Goal: Task Accomplishment & Management: Manage account settings

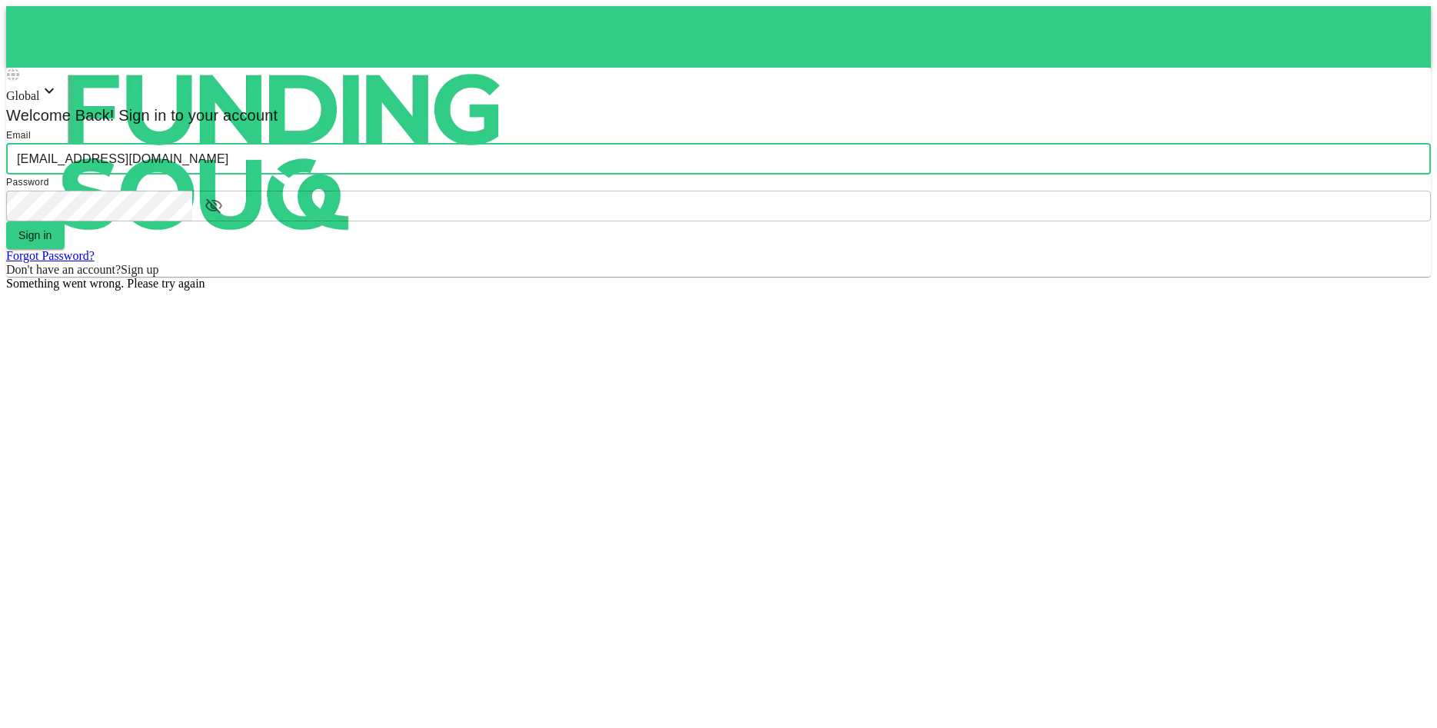
type input "[EMAIL_ADDRESS][DOMAIN_NAME]"
click at [941, 277] on div "Global Welcome Back! Sign in to your account Email email [PERSON_NAME][EMAIL_AD…" at bounding box center [718, 172] width 1425 height 209
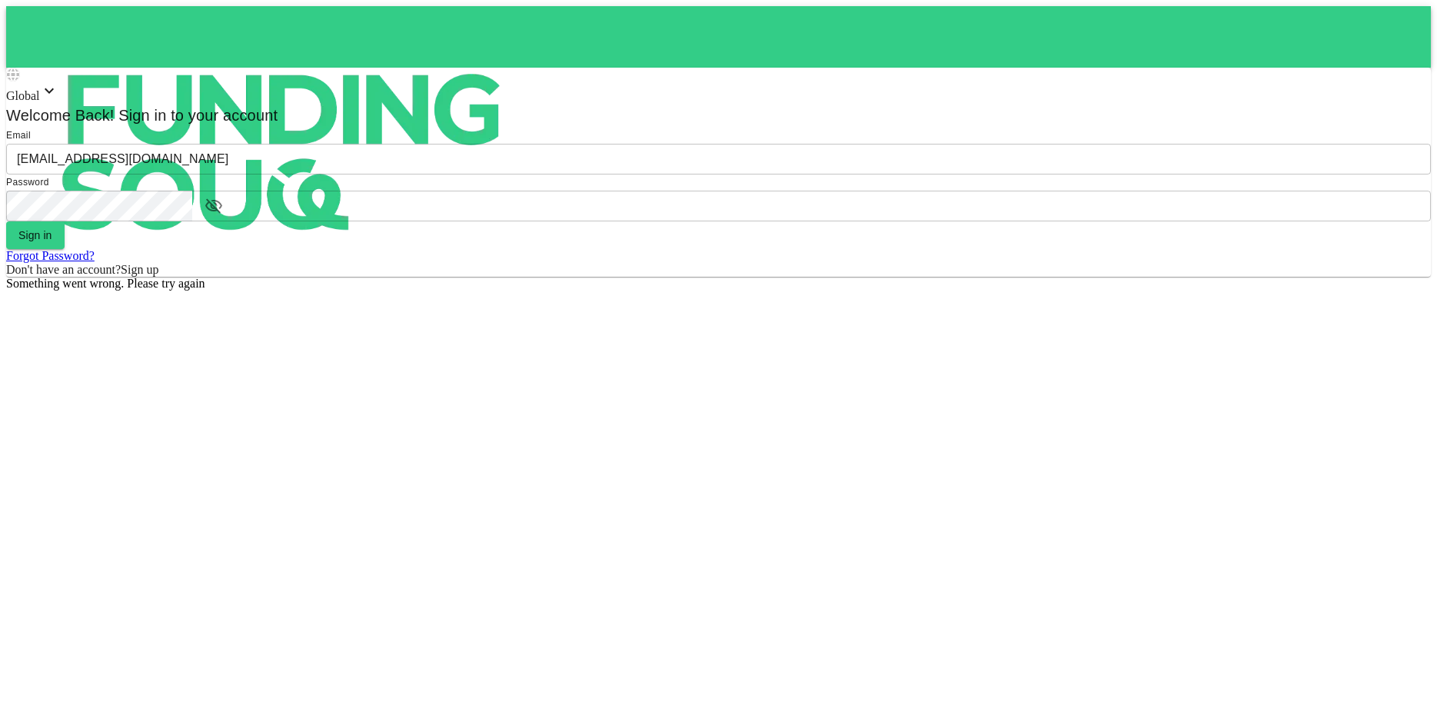
click at [791, 175] on input "[EMAIL_ADDRESS][DOMAIN_NAME]" at bounding box center [718, 159] width 1425 height 31
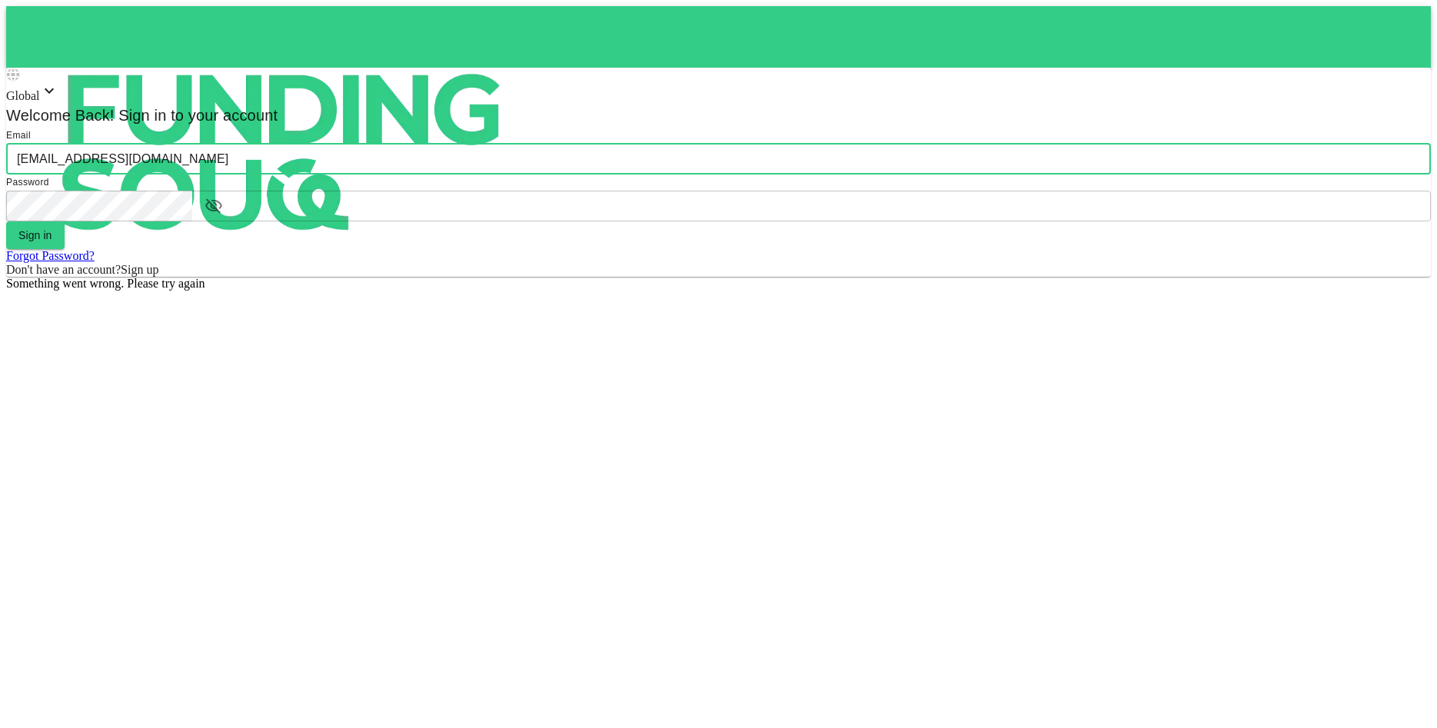
drag, startPoint x: 797, startPoint y: 365, endPoint x: 506, endPoint y: 372, distance: 290.8
click at [506, 175] on input "[EMAIL_ADDRESS][DOMAIN_NAME]" at bounding box center [718, 159] width 1425 height 31
click at [1045, 175] on input "[EMAIL_ADDRESS][DOMAIN_NAME]" at bounding box center [718, 159] width 1425 height 31
type input "[EMAIL_ADDRESS][DOMAIN_NAME]"
click at [755, 277] on form "Email email [EMAIL_ADDRESS][DOMAIN_NAME] email Password password password Sign …" at bounding box center [718, 202] width 1425 height 149
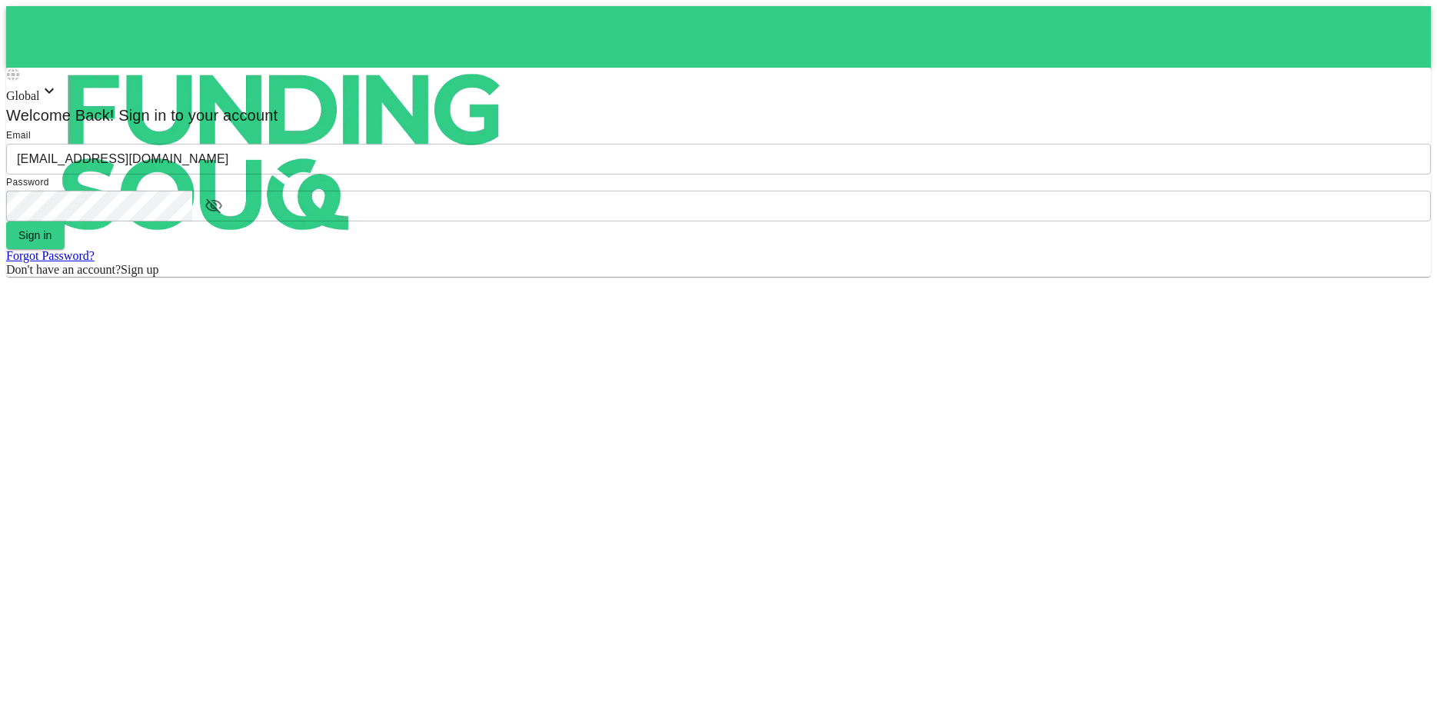
click at [65, 249] on button "Sign in" at bounding box center [35, 236] width 58 height 28
click at [739, 222] on div "Email email [EMAIL_ADDRESS][DOMAIN_NAME] email Password password password" at bounding box center [718, 175] width 1425 height 94
click at [761, 175] on input "[EMAIL_ADDRESS][DOMAIN_NAME]" at bounding box center [718, 159] width 1425 height 31
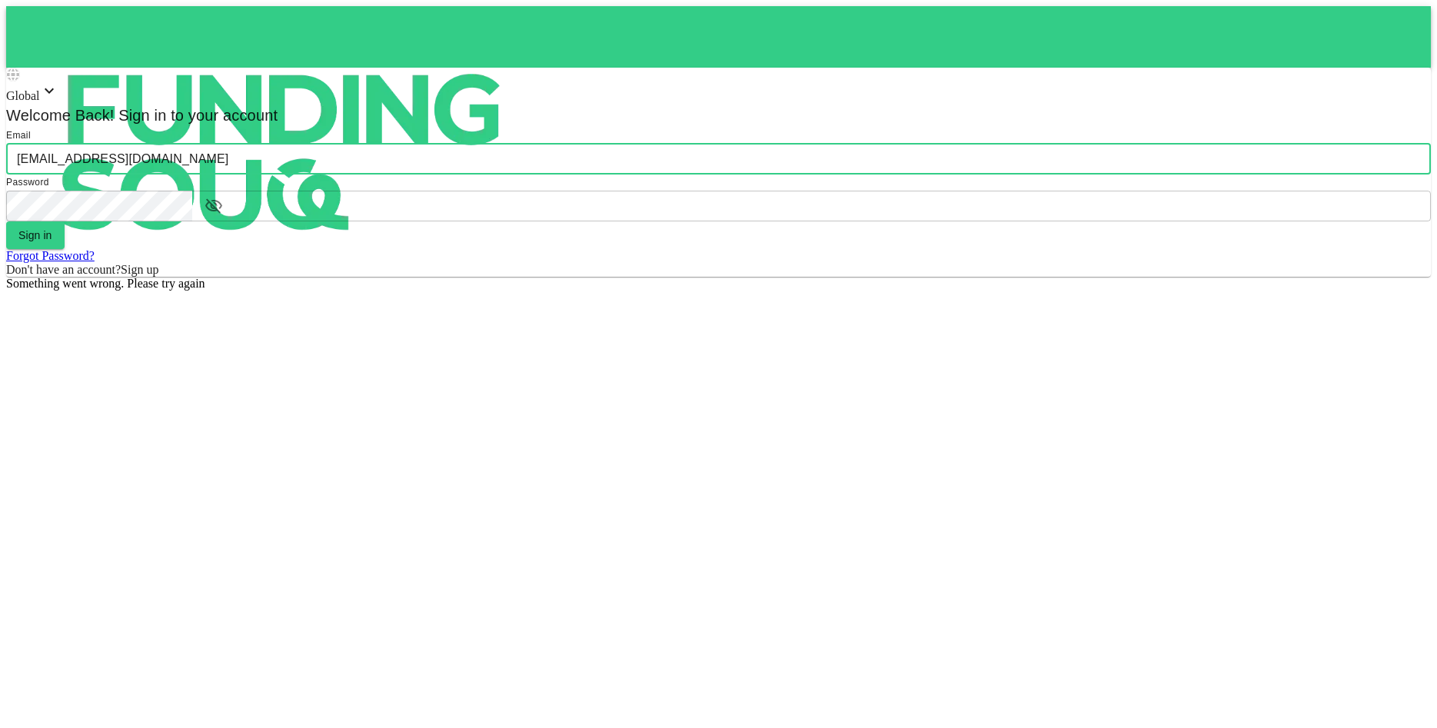
drag, startPoint x: 755, startPoint y: 368, endPoint x: 238, endPoint y: 368, distance: 516.8
click at [238, 175] on input "[EMAIL_ADDRESS][DOMAIN_NAME]" at bounding box center [718, 159] width 1425 height 31
type input "[EMAIL_ADDRESS][DOMAIN_NAME]"
click at [222, 213] on icon "button" at bounding box center [213, 205] width 17 height 15
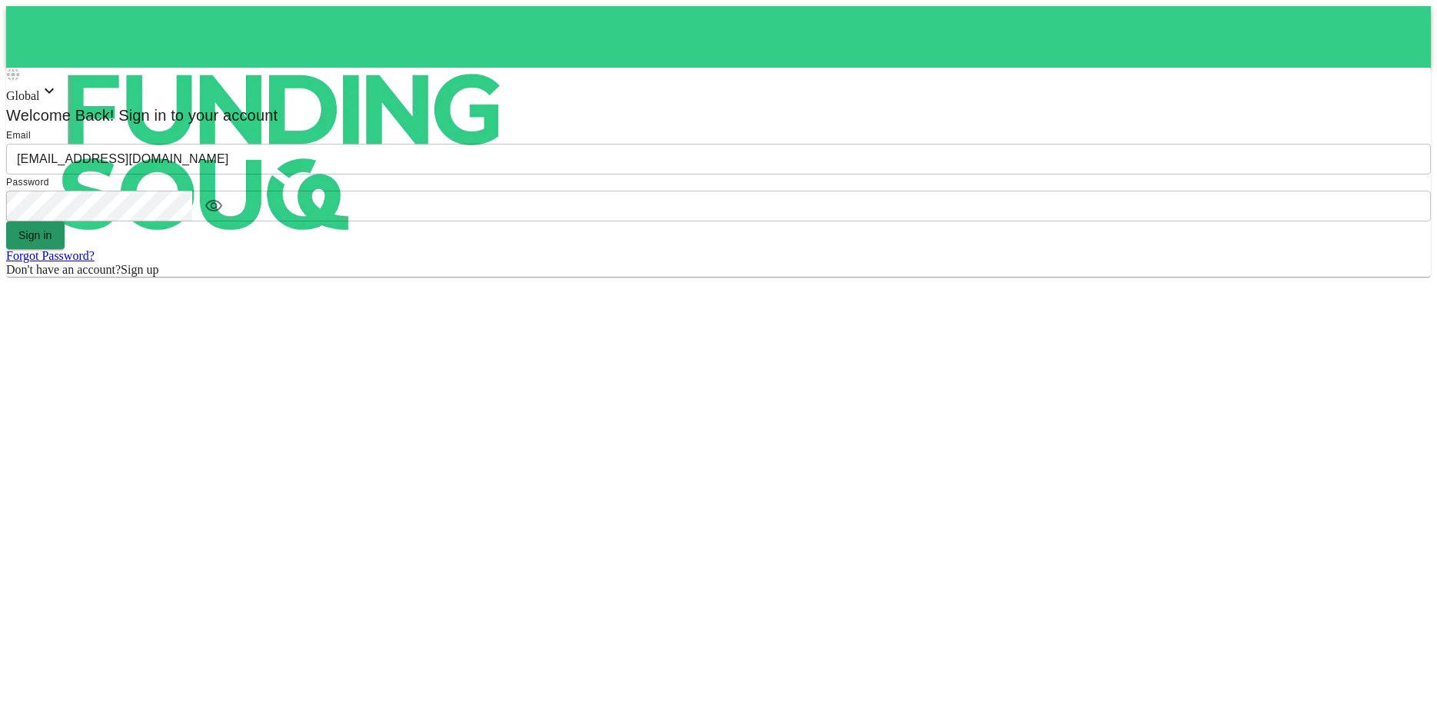
click at [65, 249] on button "Sign in" at bounding box center [35, 236] width 58 height 28
click at [790, 175] on input "[EMAIL_ADDRESS][DOMAIN_NAME]" at bounding box center [718, 159] width 1425 height 31
click at [58, 100] on icon at bounding box center [49, 91] width 18 height 18
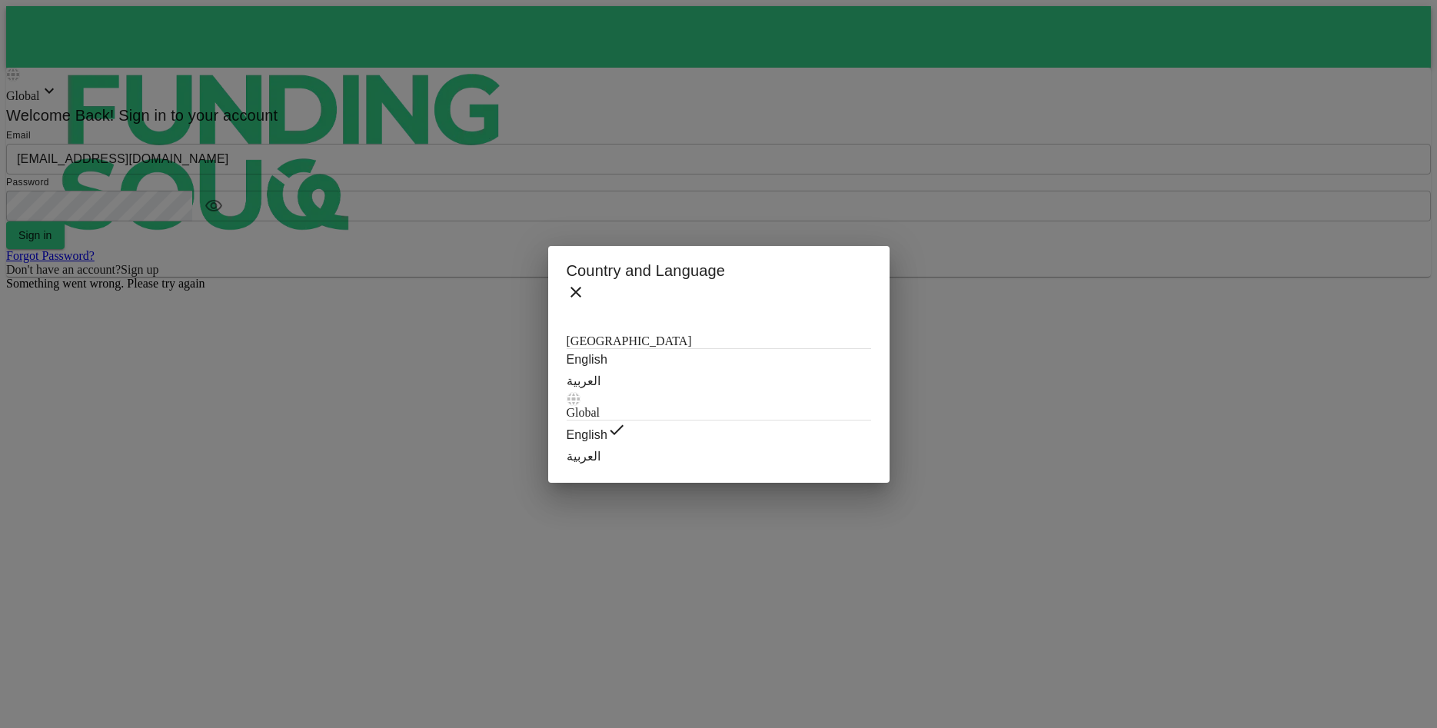
click at [585, 301] on icon at bounding box center [576, 292] width 18 height 18
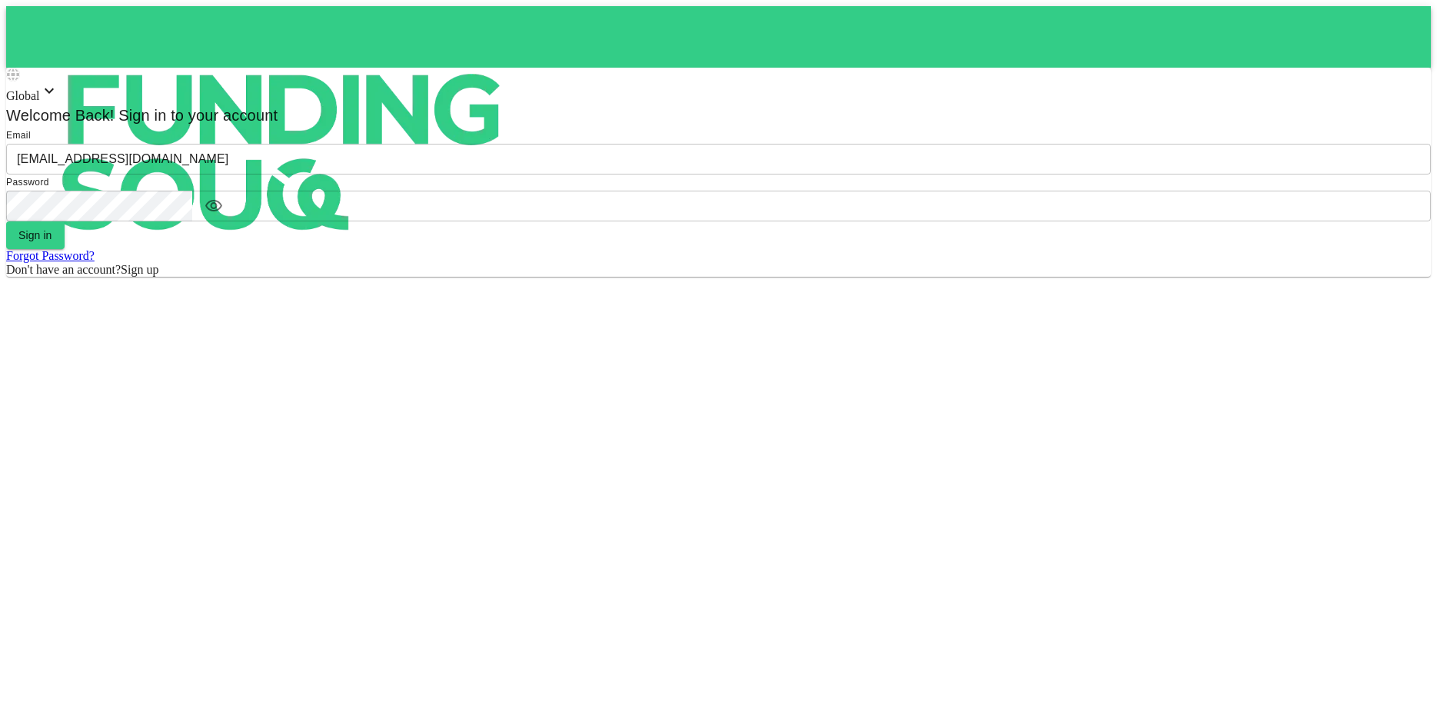
click at [775, 222] on div "Email email [EMAIL_ADDRESS][DOMAIN_NAME] email Password password password" at bounding box center [718, 175] width 1425 height 94
click at [778, 175] on input "[EMAIL_ADDRESS][DOMAIN_NAME]" at bounding box center [718, 159] width 1425 height 31
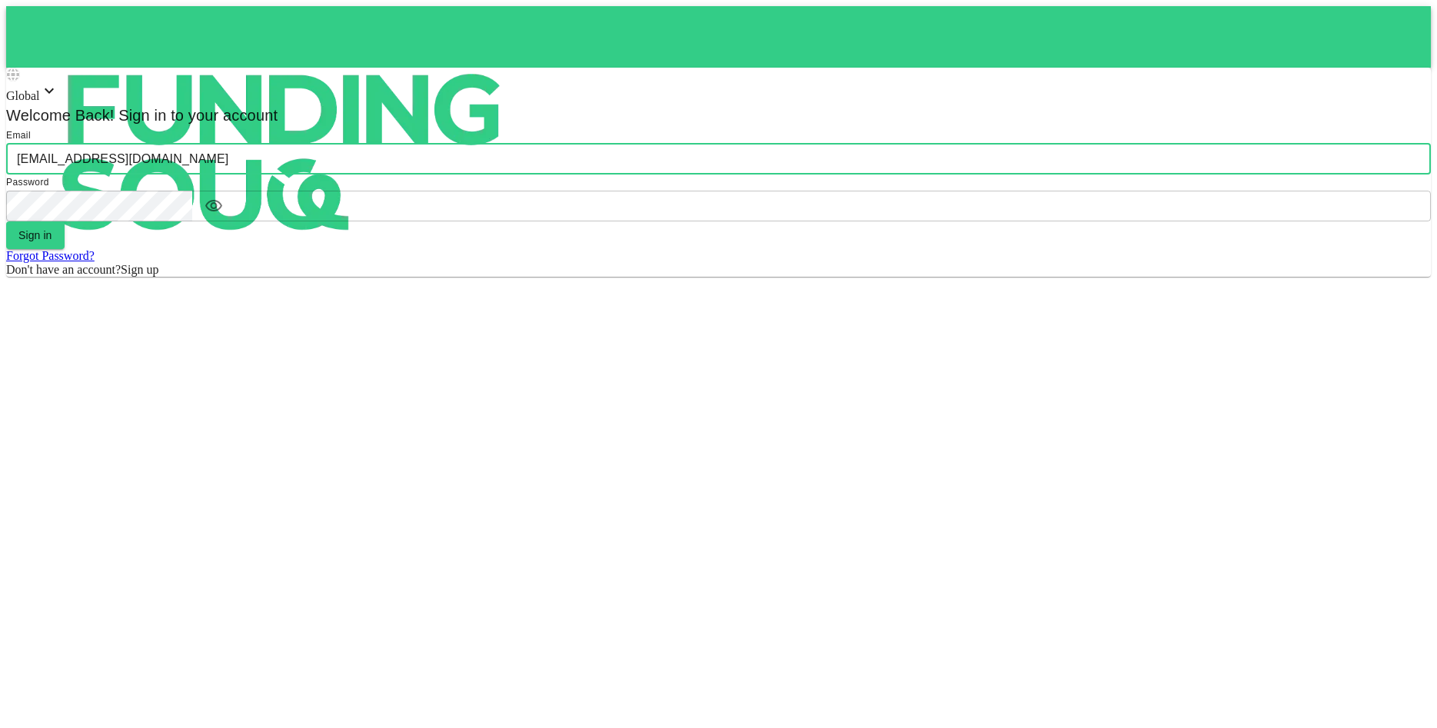
drag, startPoint x: 770, startPoint y: 375, endPoint x: 431, endPoint y: 365, distance: 338.5
click at [431, 175] on input "[EMAIL_ADDRESS][DOMAIN_NAME]" at bounding box center [718, 159] width 1425 height 31
type input "[EMAIL_ADDRESS][DOMAIN_NAME]"
click at [65, 249] on button "Sign in" at bounding box center [35, 236] width 58 height 28
